Goal: Use online tool/utility

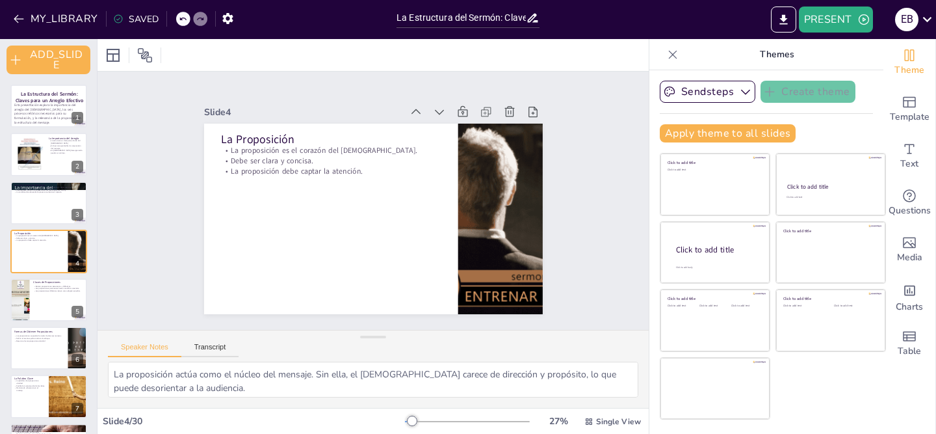
checkbox input "true"
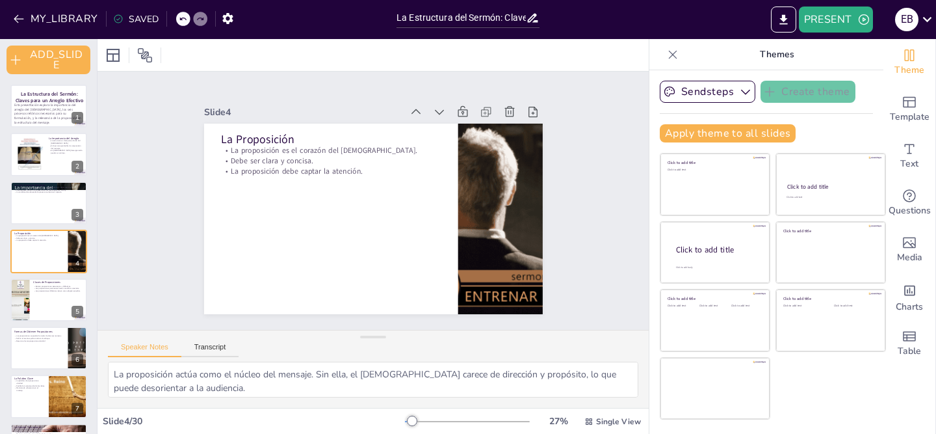
checkbox input "true"
